Goal: Information Seeking & Learning: Learn about a topic

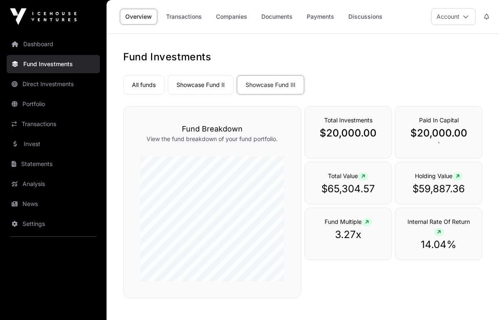
click at [211, 84] on link "Showcase Fund II" at bounding box center [201, 84] width 66 height 19
click at [239, 14] on link "Companies" at bounding box center [231, 17] width 42 height 16
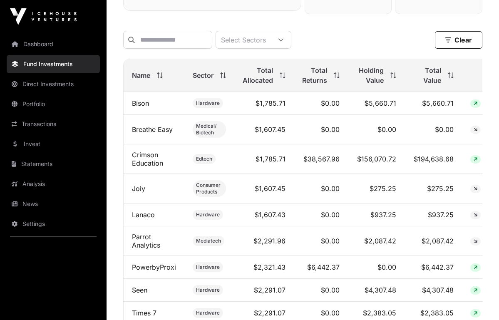
scroll to position [289, 0]
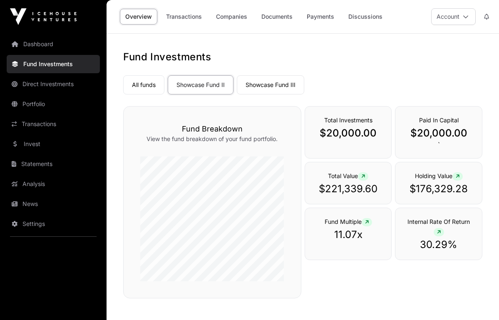
click at [278, 87] on link "Showcase Fund III" at bounding box center [270, 84] width 67 height 19
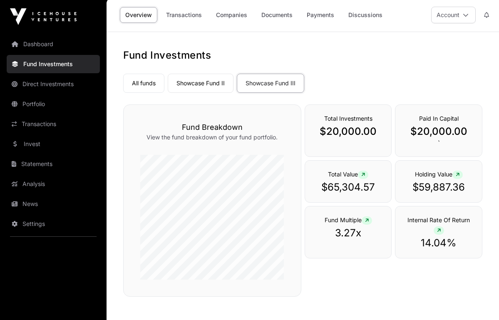
scroll to position [2, 0]
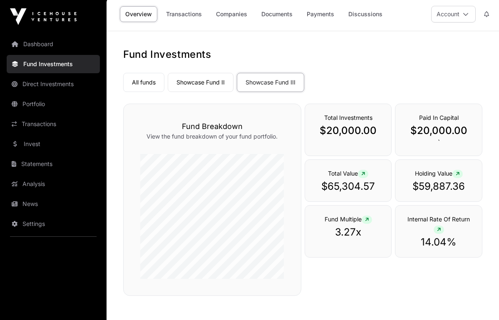
click at [229, 15] on link "Companies" at bounding box center [231, 14] width 42 height 16
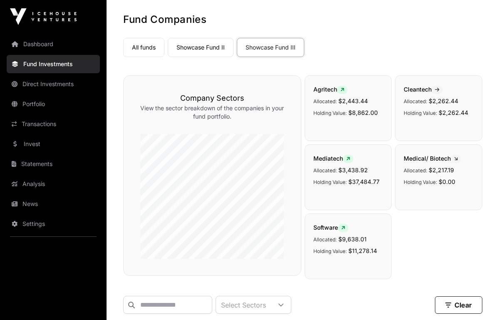
scroll to position [36, 0]
